Goal: Navigation & Orientation: Find specific page/section

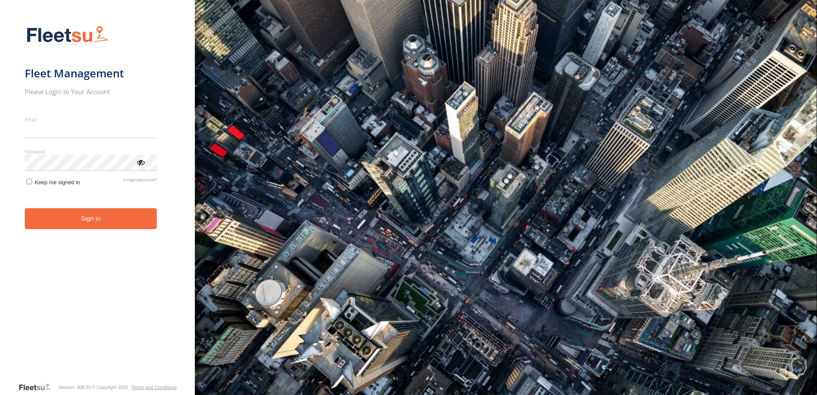
type input "**********"
click at [126, 225] on button "Sign in" at bounding box center [91, 218] width 132 height 21
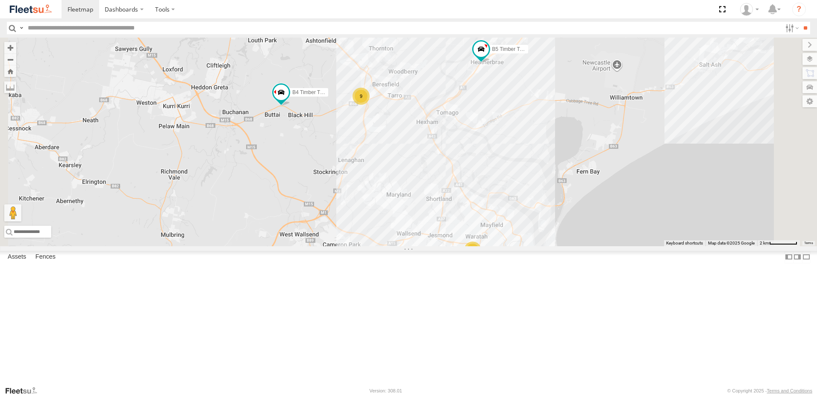
drag, startPoint x: 427, startPoint y: 199, endPoint x: 420, endPoint y: 215, distance: 17.0
click at [418, 212] on div "B4 Timber Truck 9 7 10 B5 Timber Truck" at bounding box center [408, 142] width 817 height 209
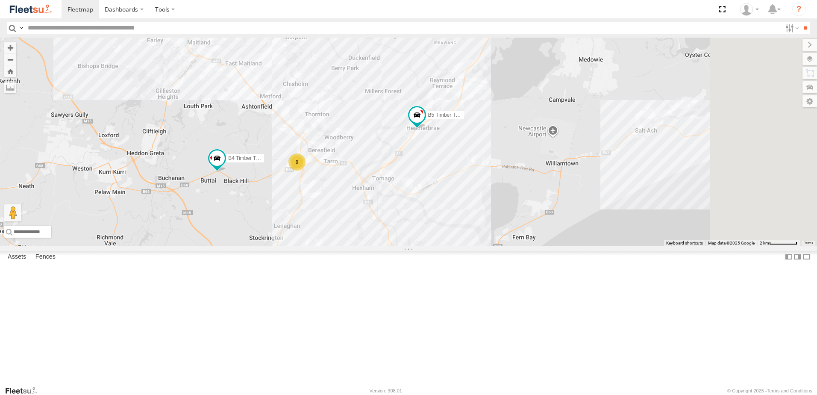
drag, startPoint x: 591, startPoint y: 156, endPoint x: 522, endPoint y: 229, distance: 101.0
click at [522, 229] on div "B4 Timber Truck 9 7 10 B5 Timber Truck" at bounding box center [408, 142] width 817 height 209
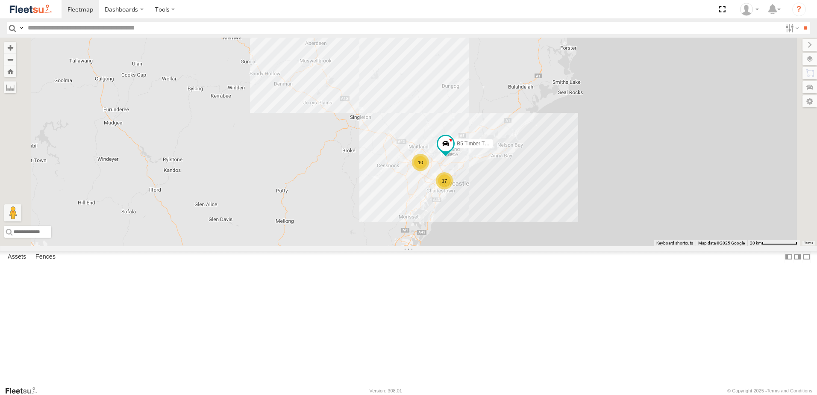
drag, startPoint x: 468, startPoint y: 279, endPoint x: 484, endPoint y: 305, distance: 30.2
click at [484, 246] on div "B5 Timber Truck 10 17" at bounding box center [408, 142] width 817 height 209
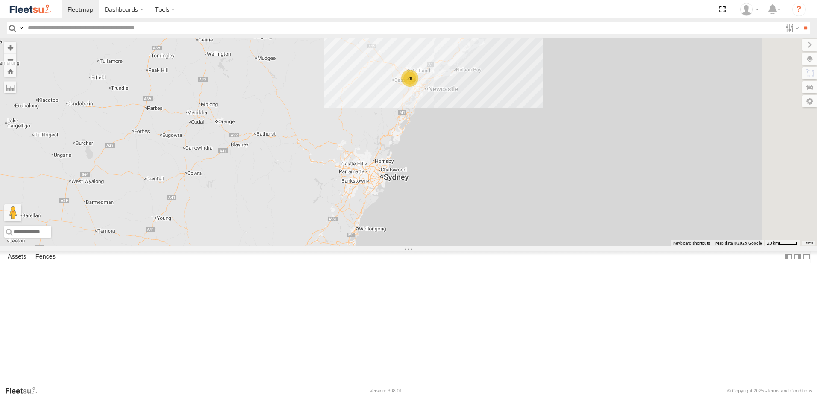
drag, startPoint x: 491, startPoint y: 307, endPoint x: 489, endPoint y: 179, distance: 128.6
click at [489, 179] on div "28" at bounding box center [408, 142] width 817 height 209
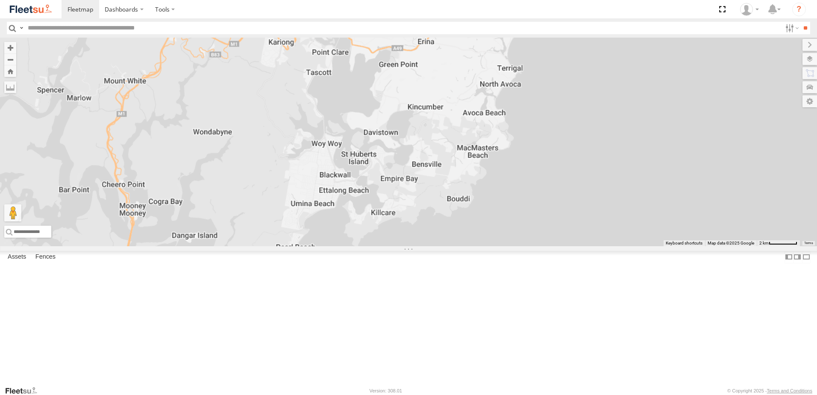
drag, startPoint x: 579, startPoint y: 96, endPoint x: 518, endPoint y: 252, distance: 167.8
click at [518, 246] on div "B5 Timber Truck" at bounding box center [408, 142] width 817 height 209
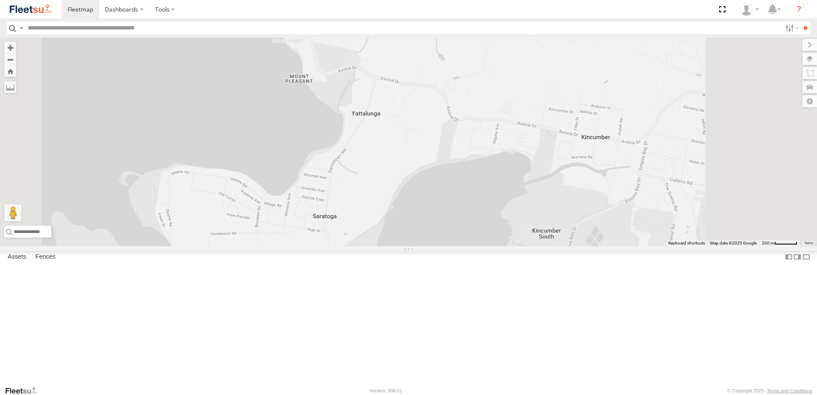
drag, startPoint x: 534, startPoint y: 143, endPoint x: 479, endPoint y: 342, distance: 206.6
click at [478, 246] on div "B5 Timber Truck" at bounding box center [408, 142] width 817 height 209
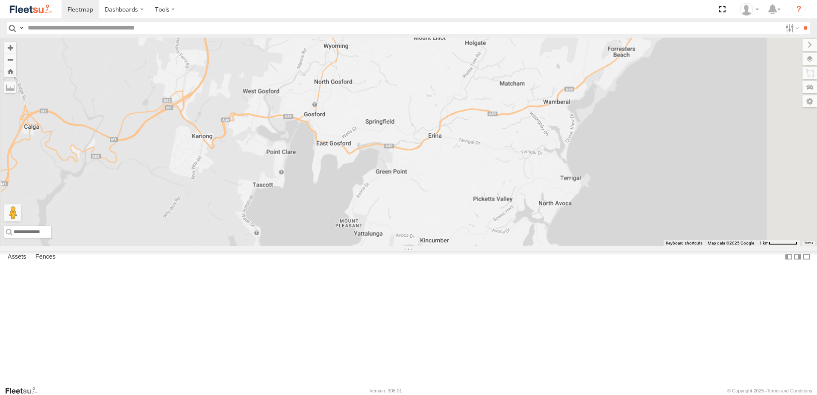
drag, startPoint x: 629, startPoint y: 194, endPoint x: 623, endPoint y: 200, distance: 8.5
click at [623, 200] on div "B5 Timber Truck" at bounding box center [408, 142] width 817 height 209
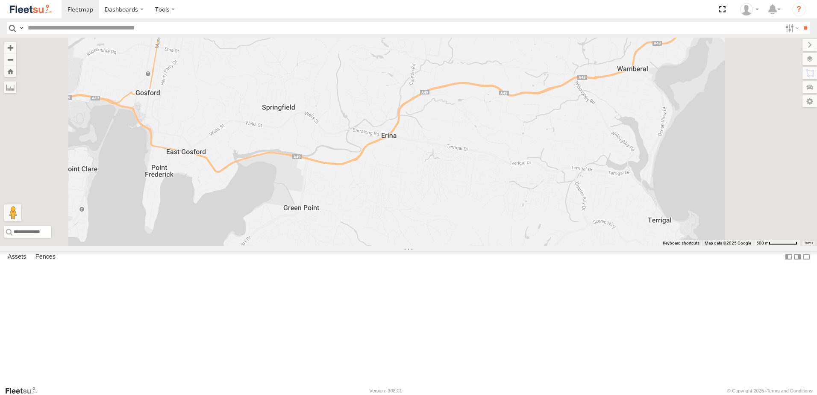
drag, startPoint x: 454, startPoint y: 300, endPoint x: 461, endPoint y: 225, distance: 75.1
click at [459, 226] on div "B5 Timber Truck" at bounding box center [408, 142] width 817 height 209
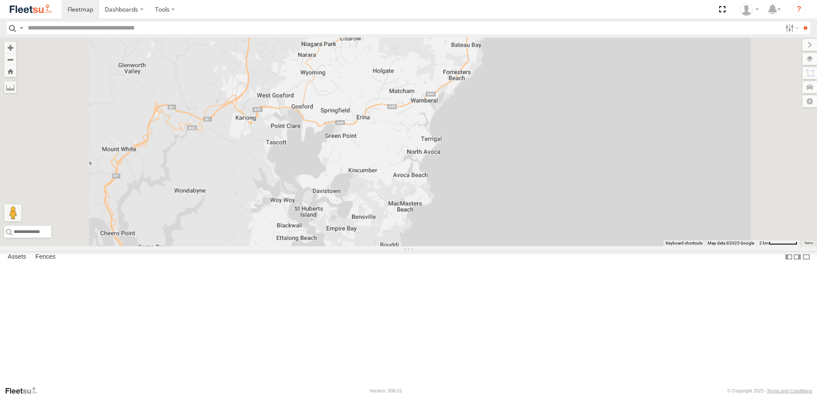
drag, startPoint x: 484, startPoint y: 145, endPoint x: 452, endPoint y: 295, distance: 153.8
click at [453, 246] on div at bounding box center [408, 142] width 817 height 209
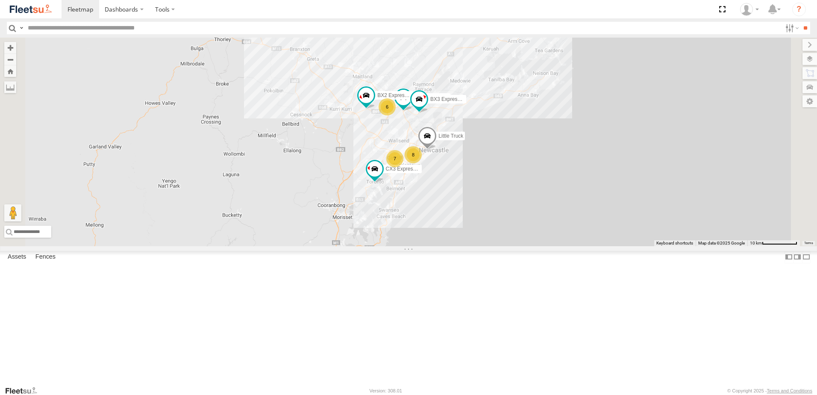
drag, startPoint x: 413, startPoint y: 120, endPoint x: 415, endPoint y: 246, distance: 126.1
click at [415, 245] on div "CX3 Express Ute 6 8 7 BX2 Express Ute BX3 Express Ute B1 Timber Truck Little Tr…" at bounding box center [408, 142] width 817 height 209
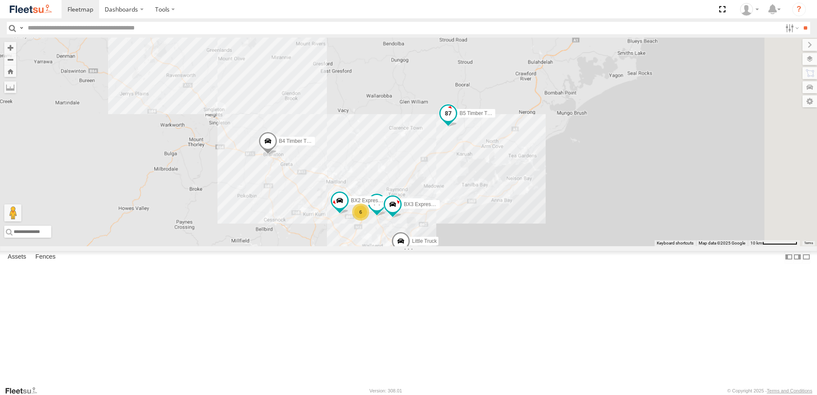
drag, startPoint x: 576, startPoint y: 126, endPoint x: 544, endPoint y: 197, distance: 77.8
click at [458, 127] on span at bounding box center [448, 115] width 19 height 23
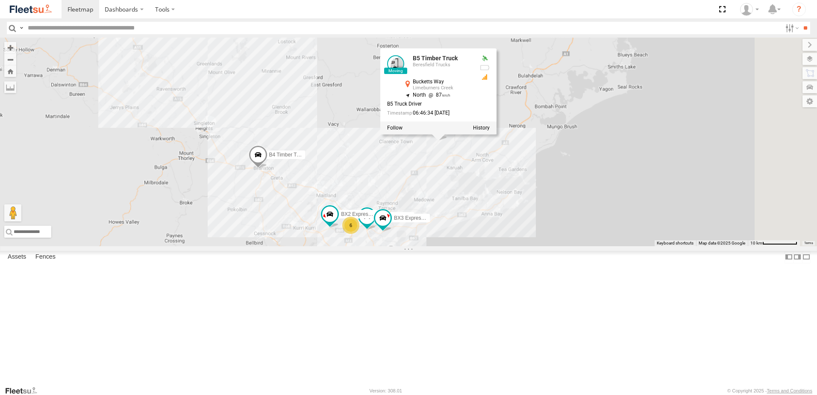
click at [465, 213] on div "CX3 Express Ute BX2 Express Ute BX3 Express Ute B1 Timber Truck B4 Timber Truck…" at bounding box center [408, 142] width 817 height 209
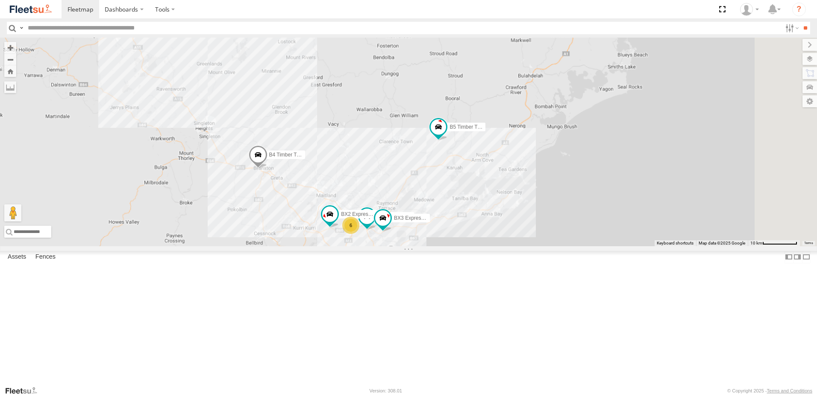
drag, startPoint x: 406, startPoint y: 369, endPoint x: 436, endPoint y: 321, distance: 56.5
click at [426, 246] on div "CX3 Express Ute BX2 Express Ute BX3 Express Ute B1 Timber Truck B4 Timber Truck…" at bounding box center [408, 142] width 817 height 209
